Goal: Transaction & Acquisition: Purchase product/service

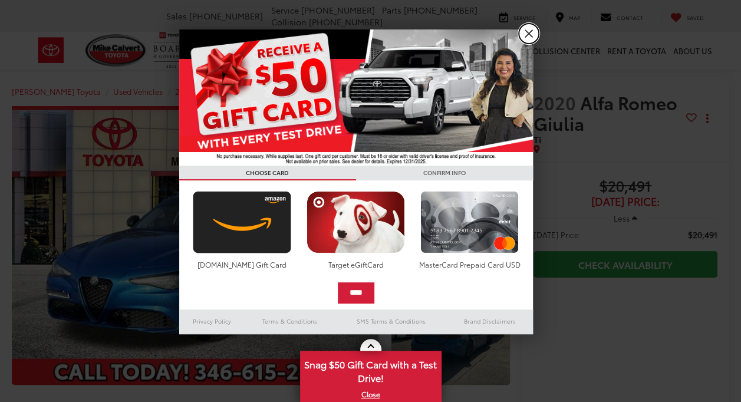
click at [525, 33] on link "X" at bounding box center [529, 34] width 20 height 20
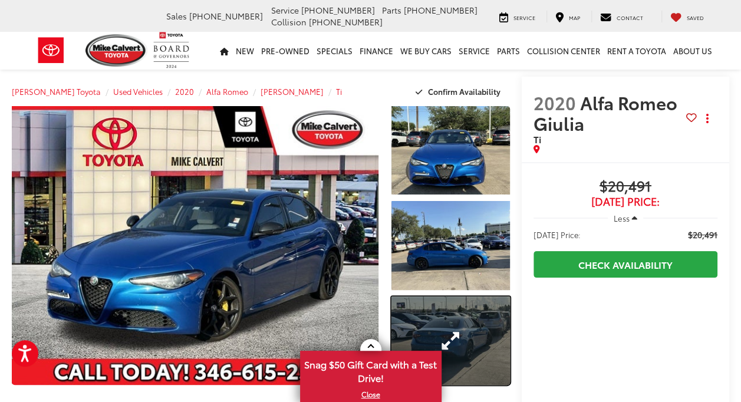
click at [416, 302] on link "Expand Photo 3" at bounding box center [450, 341] width 119 height 88
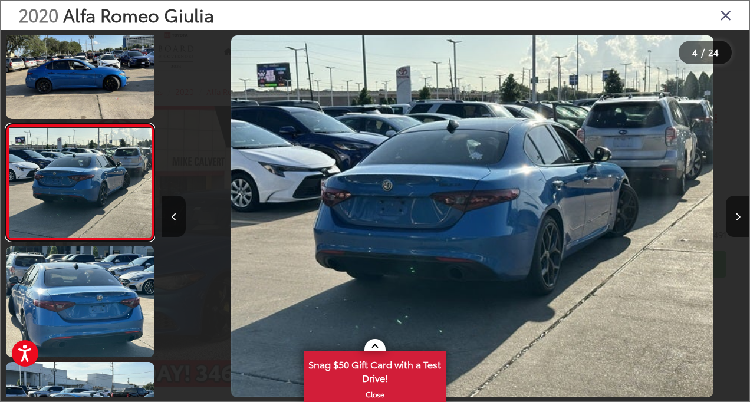
scroll to position [0, 1762]
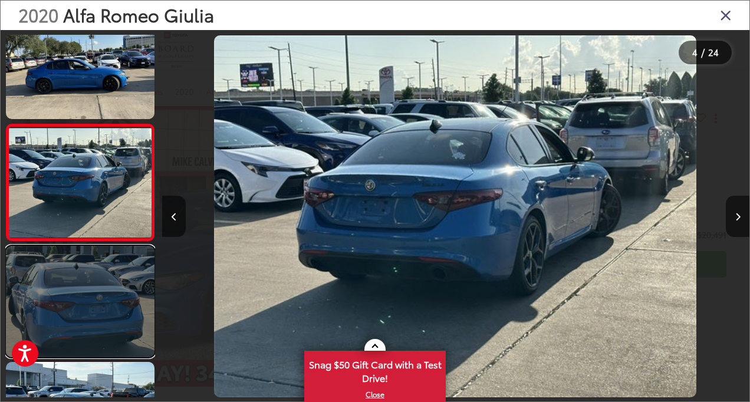
click at [68, 290] on link at bounding box center [80, 301] width 149 height 111
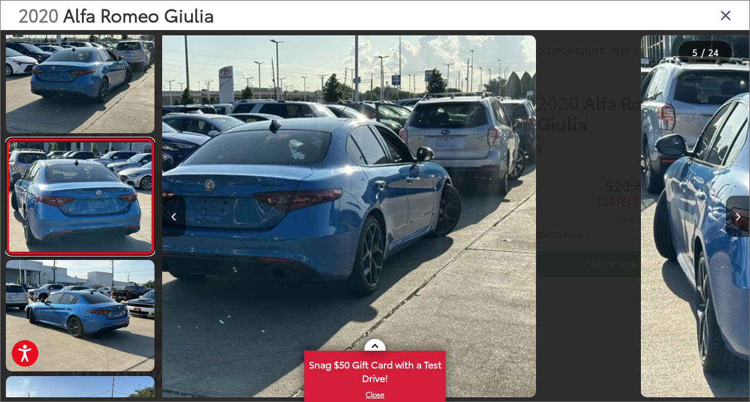
scroll to position [376, 0]
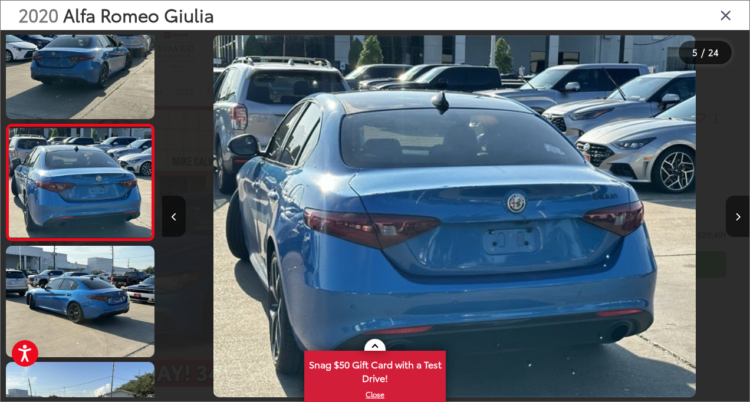
click at [735, 215] on icon "Next image" at bounding box center [737, 217] width 5 height 8
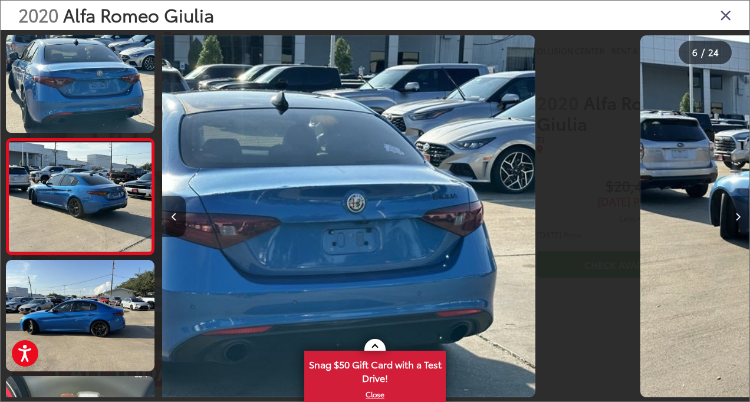
scroll to position [492, 0]
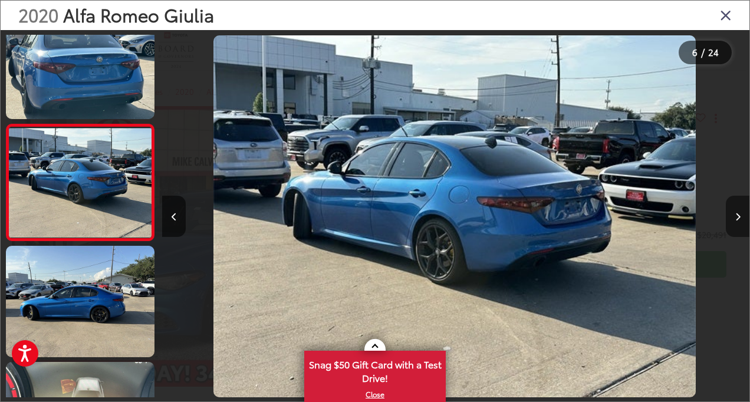
click at [735, 215] on icon "Next image" at bounding box center [737, 217] width 5 height 8
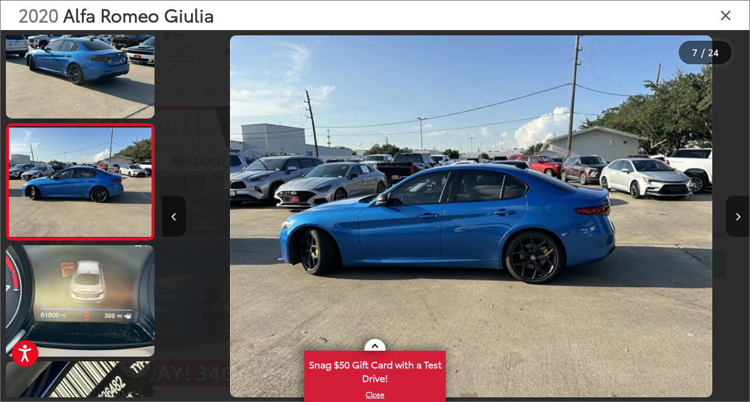
scroll to position [0, 3525]
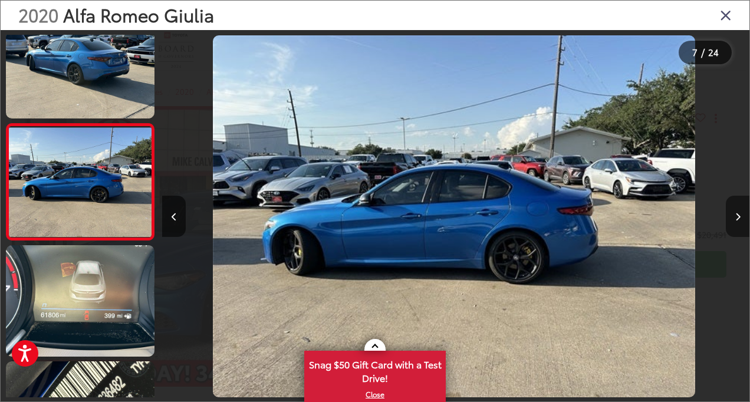
click at [735, 215] on icon "Next image" at bounding box center [737, 217] width 5 height 8
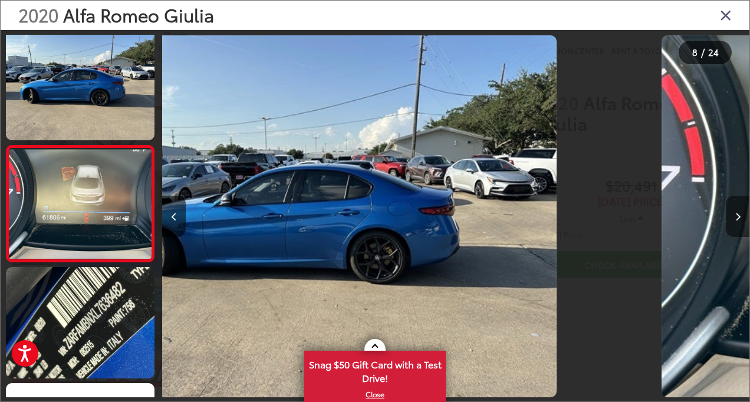
scroll to position [725, 0]
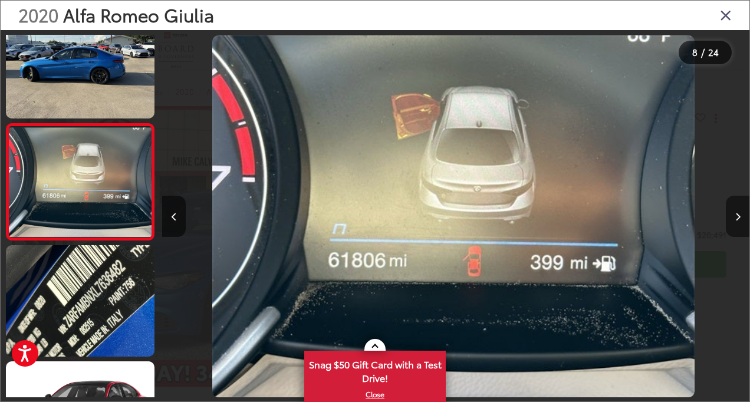
click at [735, 215] on icon "Next image" at bounding box center [737, 217] width 5 height 8
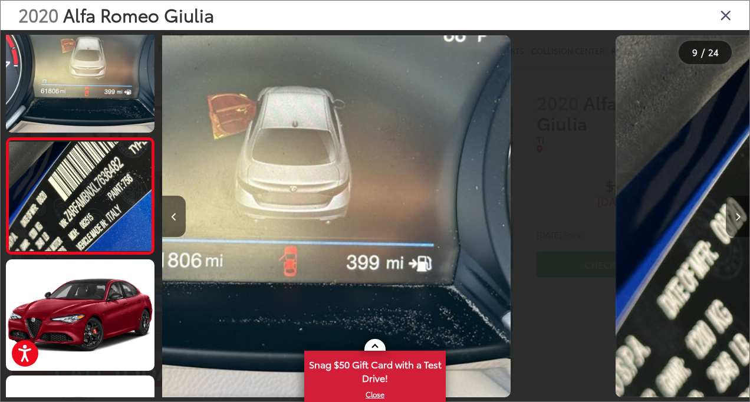
scroll to position [841, 0]
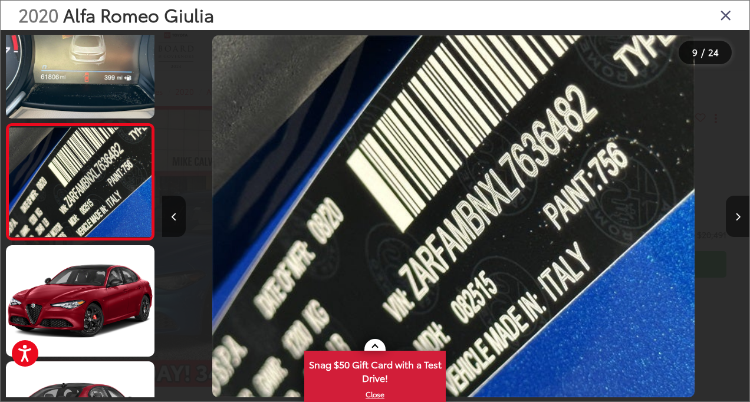
click at [735, 215] on icon "Next image" at bounding box center [737, 217] width 5 height 8
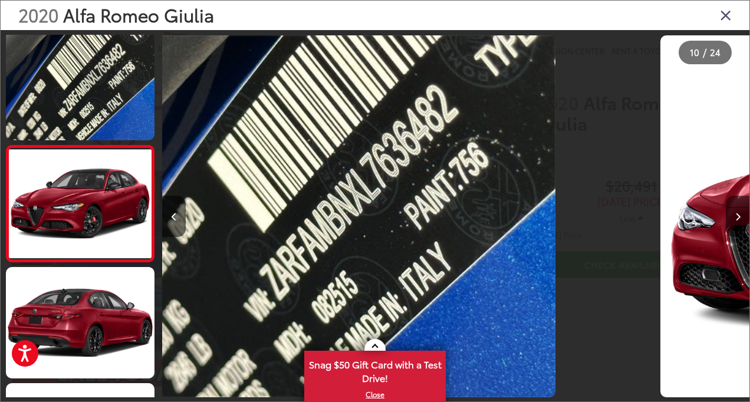
scroll to position [957, 0]
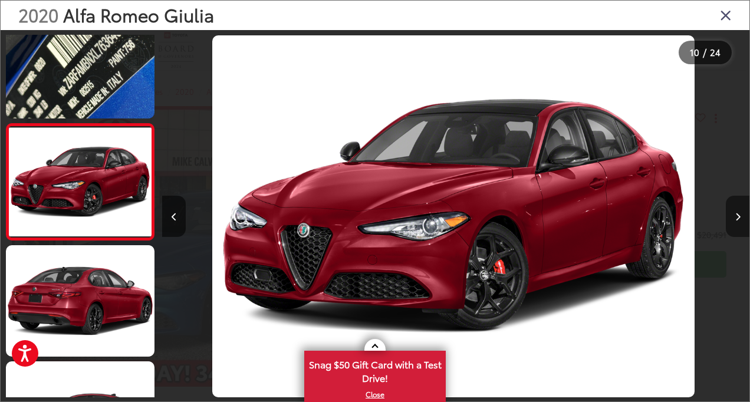
click at [735, 215] on icon "Next image" at bounding box center [737, 217] width 5 height 8
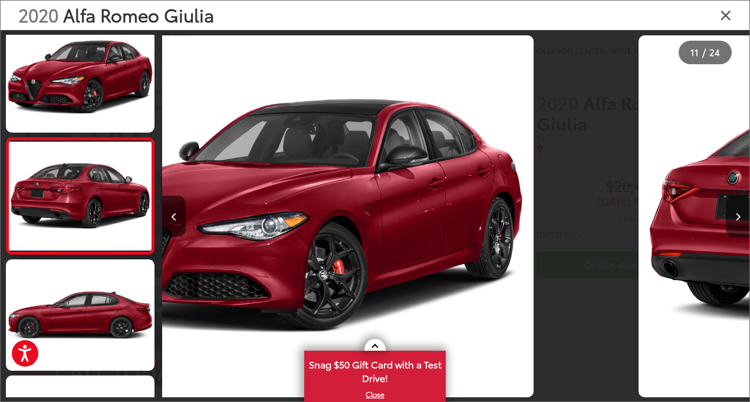
scroll to position [0, 0]
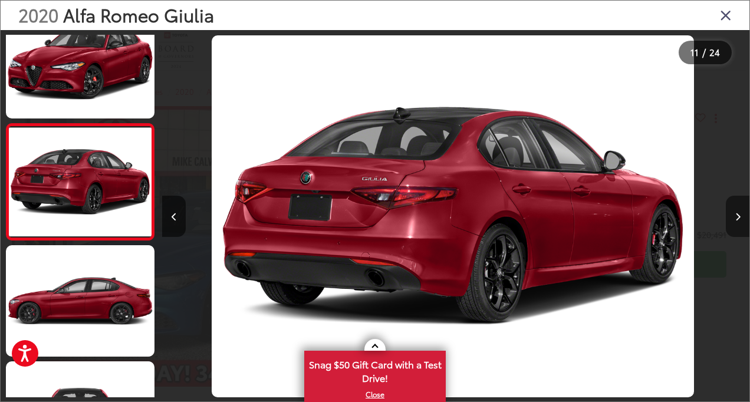
click at [735, 215] on icon "Next image" at bounding box center [737, 217] width 5 height 8
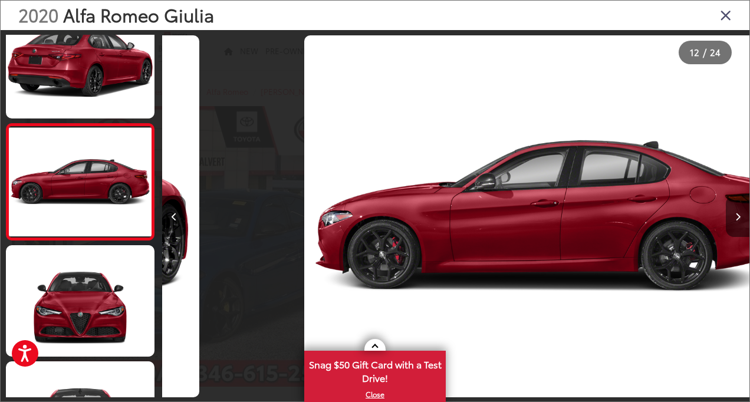
click at [735, 215] on icon "Next image" at bounding box center [737, 217] width 5 height 8
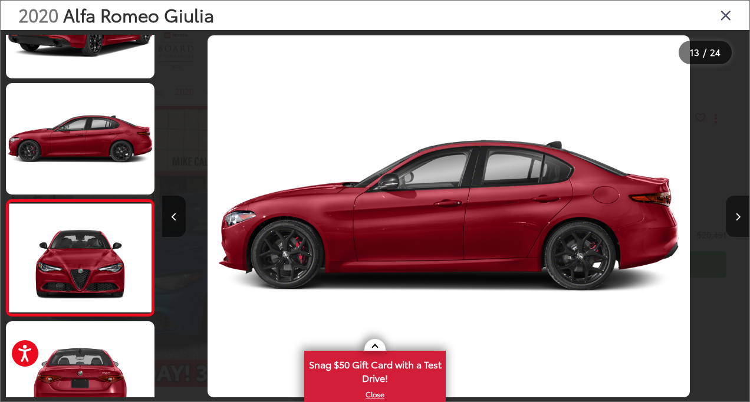
click at [735, 215] on icon "Next image" at bounding box center [737, 217] width 5 height 8
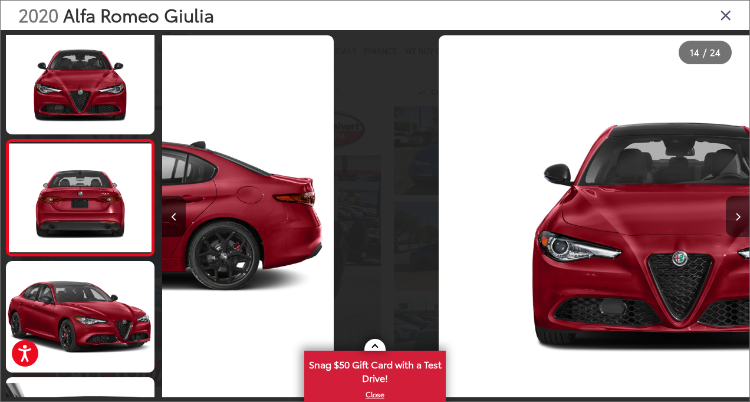
click at [735, 215] on icon "Next image" at bounding box center [737, 217] width 5 height 8
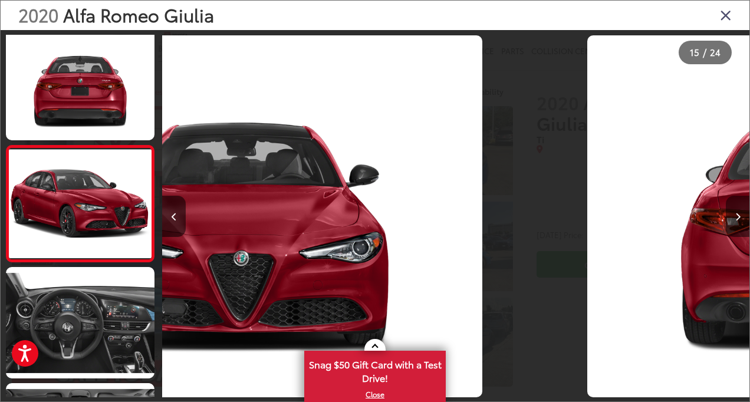
click at [735, 215] on icon "Next image" at bounding box center [737, 217] width 5 height 8
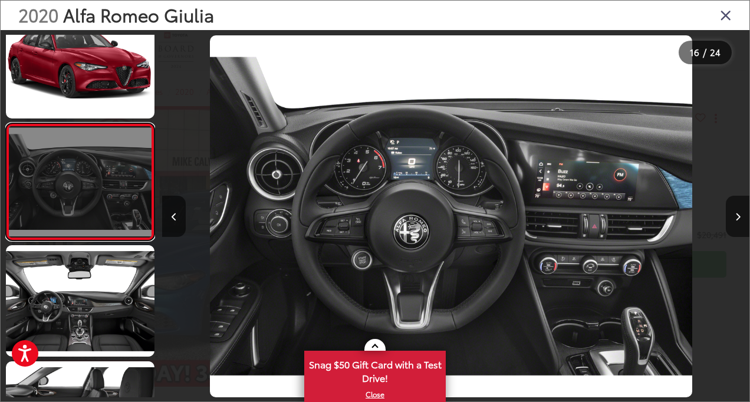
click at [107, 196] on link at bounding box center [80, 181] width 149 height 117
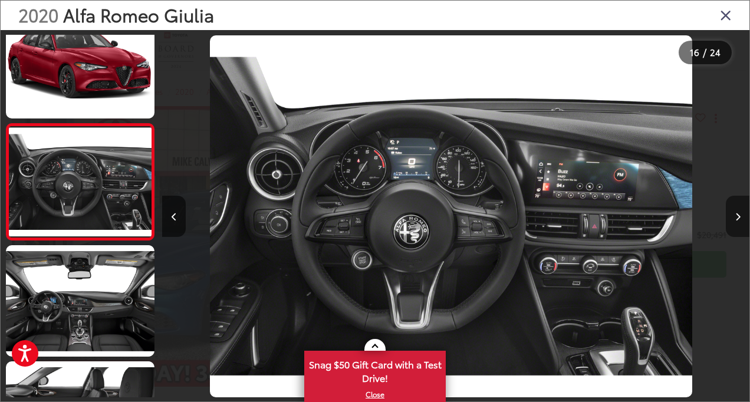
click at [738, 212] on button "Next image" at bounding box center [738, 216] width 24 height 41
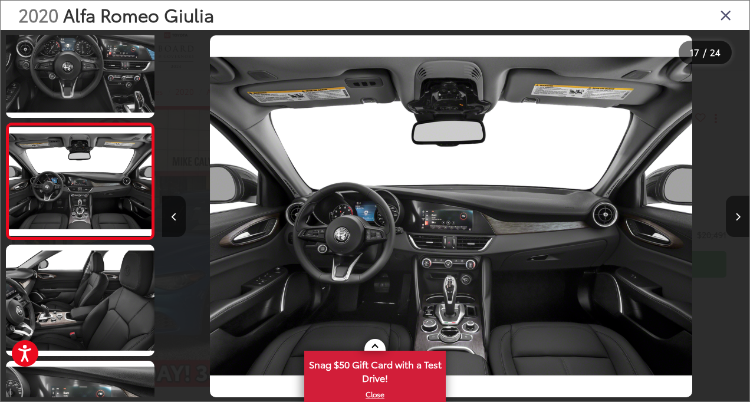
click at [738, 212] on button "Next image" at bounding box center [738, 216] width 24 height 41
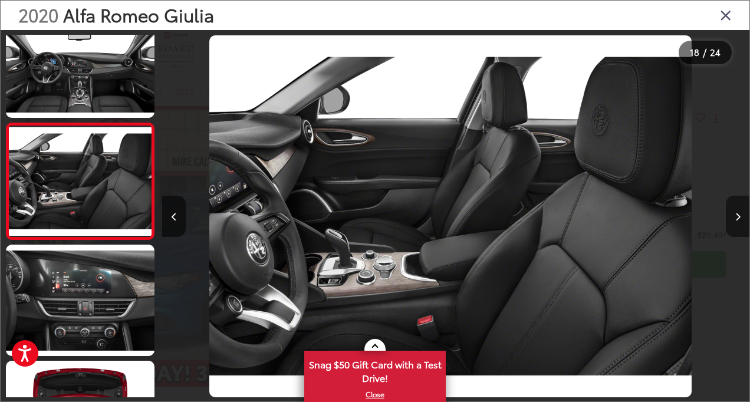
click at [738, 212] on button "Next image" at bounding box center [738, 216] width 24 height 41
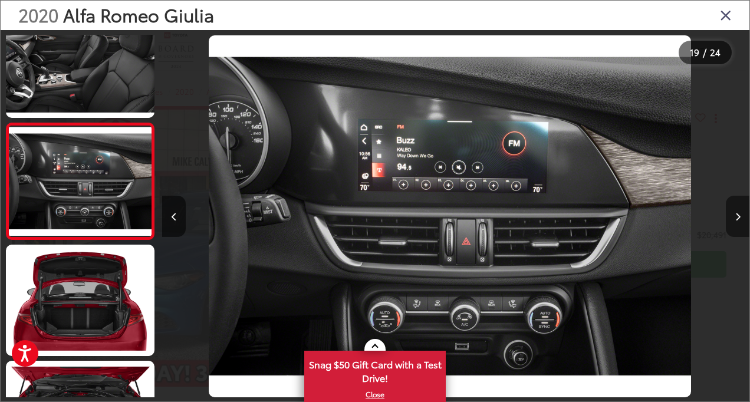
click at [738, 212] on button "Next image" at bounding box center [738, 216] width 24 height 41
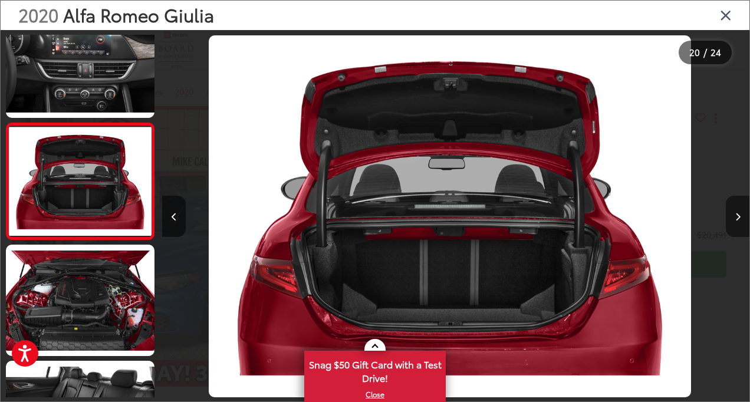
click at [738, 212] on button "Next image" at bounding box center [738, 216] width 24 height 41
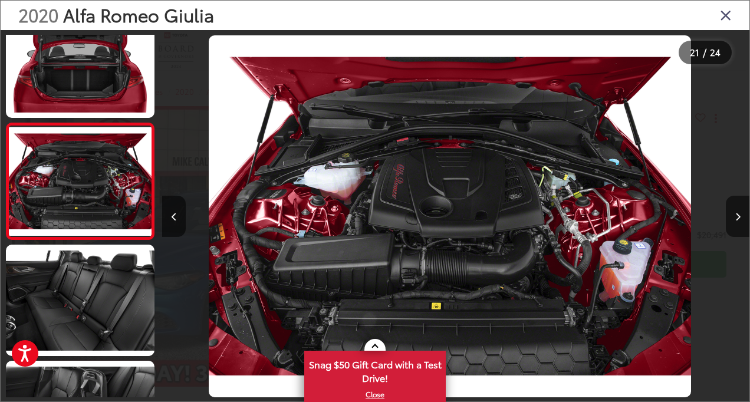
click at [728, 10] on icon "Close gallery" at bounding box center [726, 14] width 12 height 15
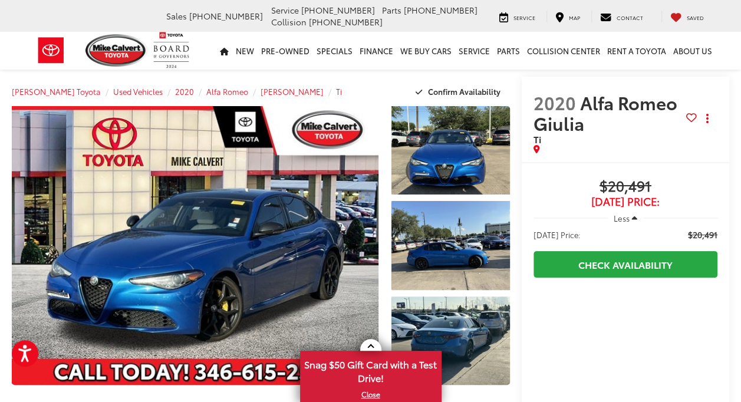
click at [614, 218] on span "Less" at bounding box center [622, 218] width 16 height 11
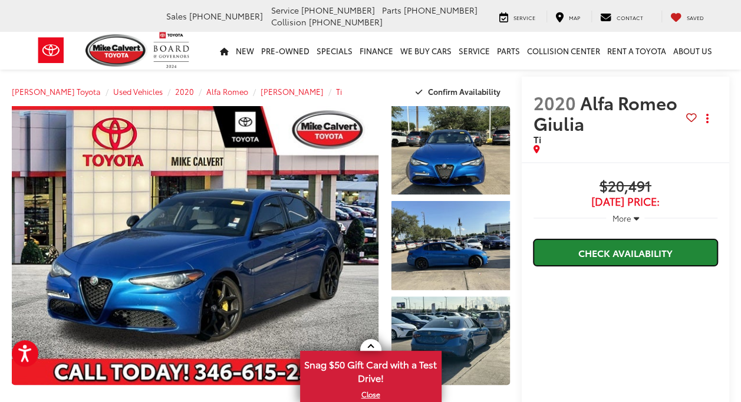
click at [608, 250] on link "Check Availability" at bounding box center [626, 252] width 184 height 27
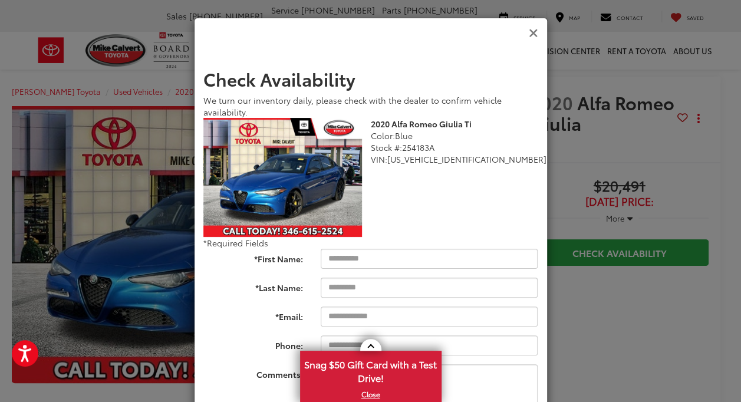
click at [530, 35] on icon "Close" at bounding box center [533, 33] width 9 height 12
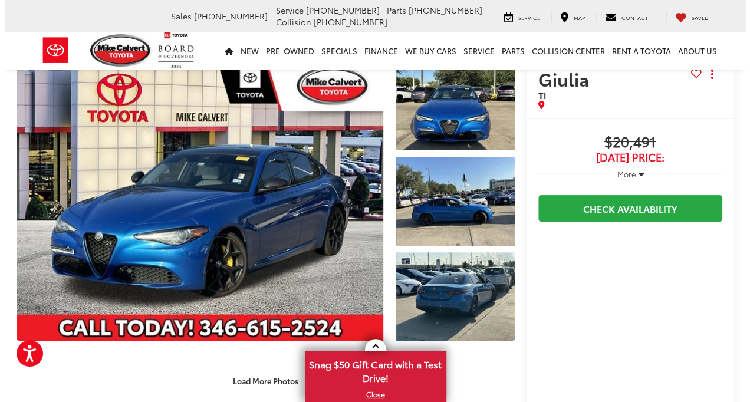
scroll to position [40, 0]
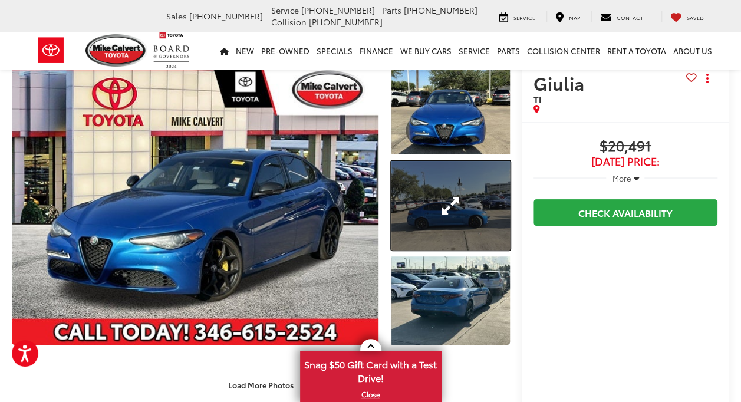
click at [404, 187] on link "Expand Photo 2" at bounding box center [450, 205] width 119 height 88
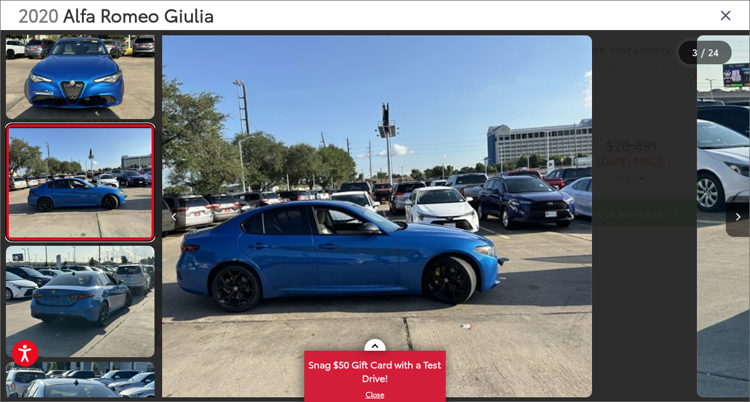
scroll to position [0, 1175]
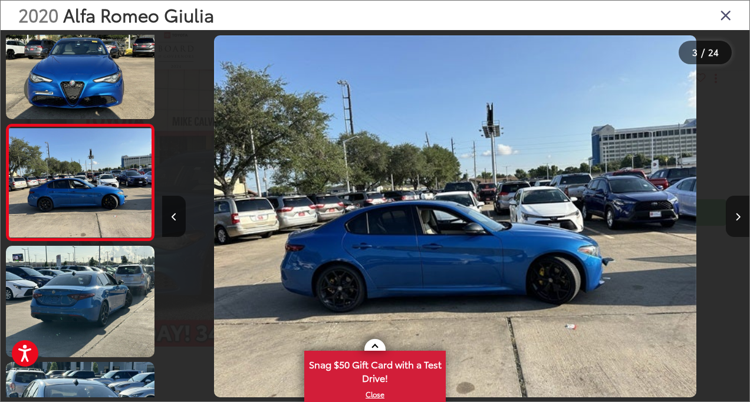
click at [736, 223] on button "Next image" at bounding box center [738, 216] width 24 height 41
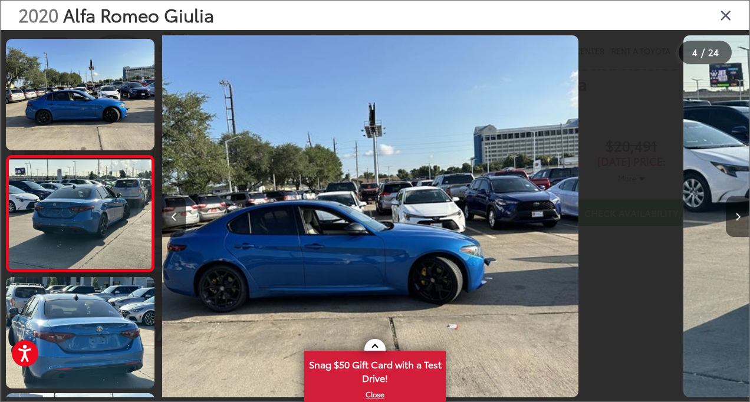
scroll to position [260, 0]
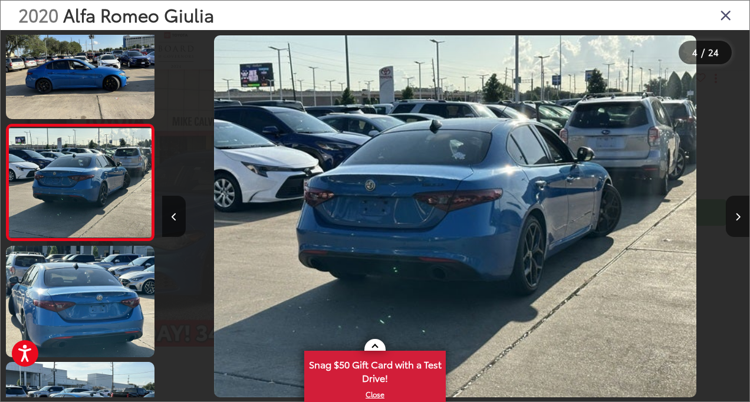
click at [736, 223] on button "Next image" at bounding box center [738, 216] width 24 height 41
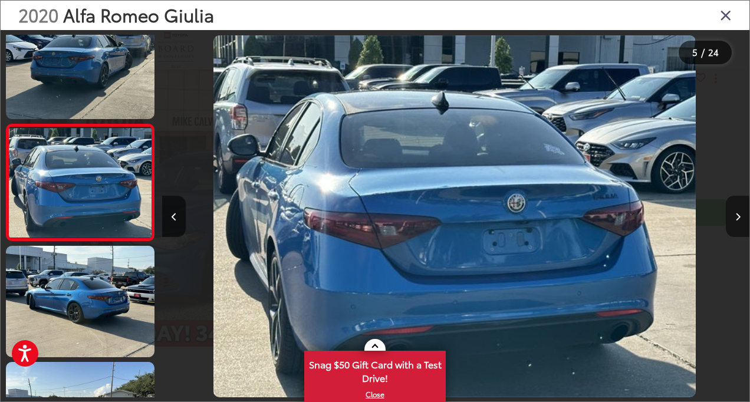
click at [736, 223] on button "Next image" at bounding box center [738, 216] width 24 height 41
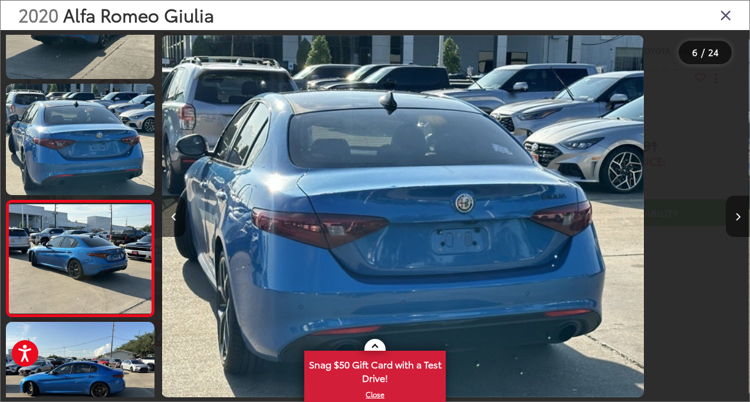
click at [736, 223] on button "Next image" at bounding box center [738, 216] width 24 height 41
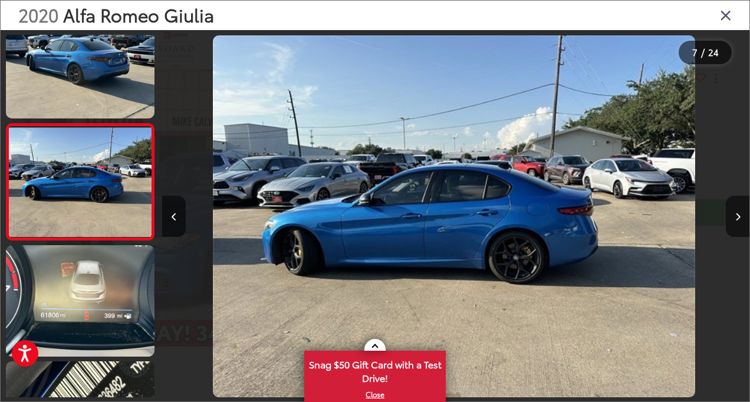
click at [725, 13] on icon "Close gallery" at bounding box center [726, 14] width 12 height 15
